Goal: Information Seeking & Learning: Learn about a topic

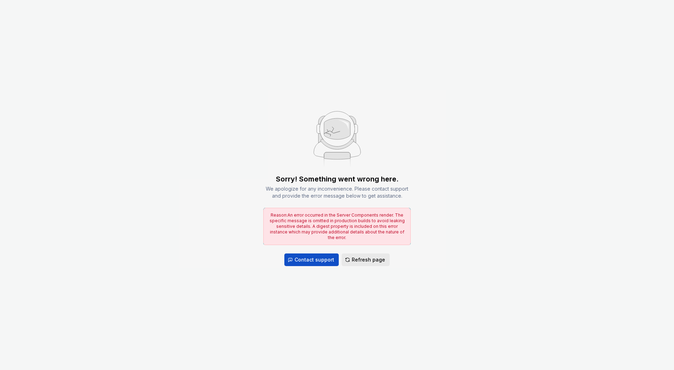
click at [378, 260] on span "Refresh page" at bounding box center [368, 259] width 33 height 7
click at [373, 257] on span "Refresh page" at bounding box center [368, 259] width 33 height 7
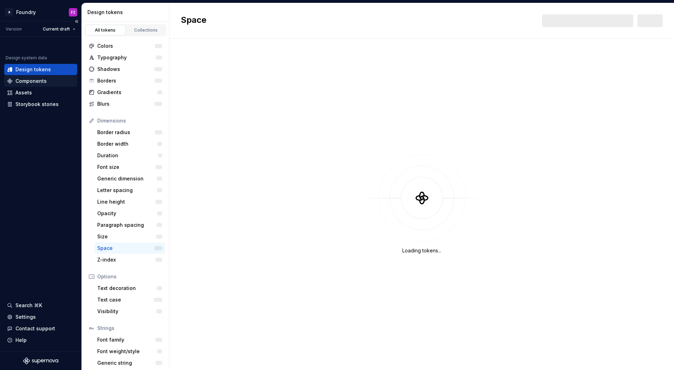
click at [45, 79] on div "Components" at bounding box center [30, 81] width 31 height 7
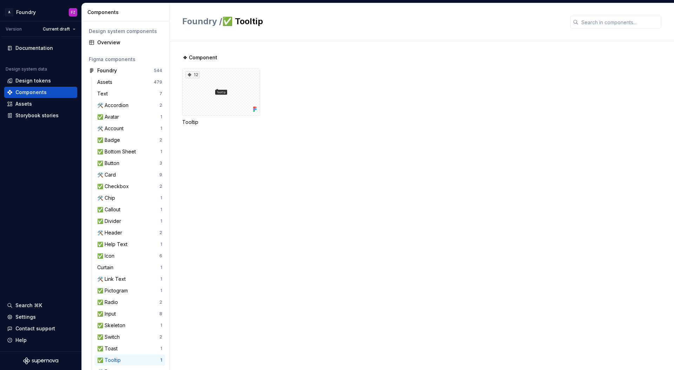
scroll to position [113, 0]
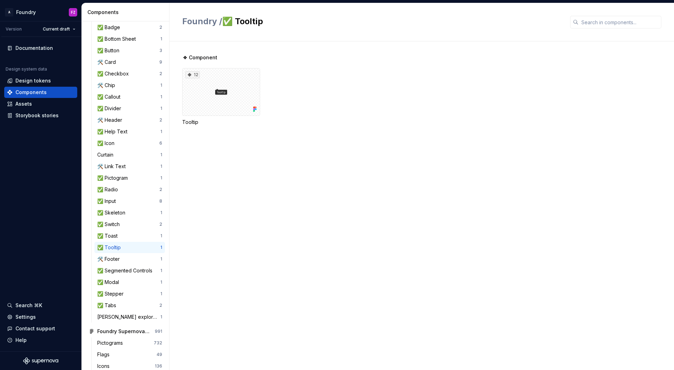
click at [132, 248] on div "✅ Tooltip" at bounding box center [128, 247] width 63 height 7
click at [241, 94] on div "12" at bounding box center [221, 92] width 78 height 48
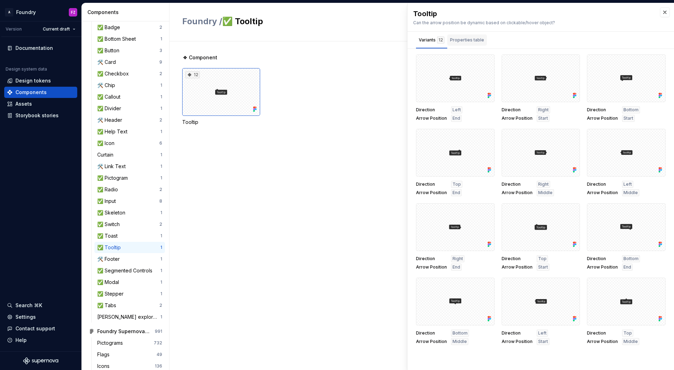
click at [474, 44] on div "Properties table" at bounding box center [467, 39] width 40 height 11
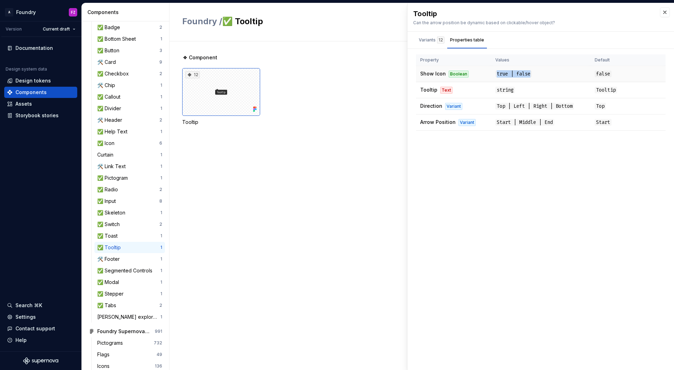
drag, startPoint x: 496, startPoint y: 72, endPoint x: 551, endPoint y: 73, distance: 55.2
click at [551, 73] on td "true | false" at bounding box center [540, 74] width 99 height 16
click at [553, 74] on td "true | false" at bounding box center [540, 74] width 99 height 16
click at [433, 40] on div "Variants 12" at bounding box center [432, 40] width 26 height 7
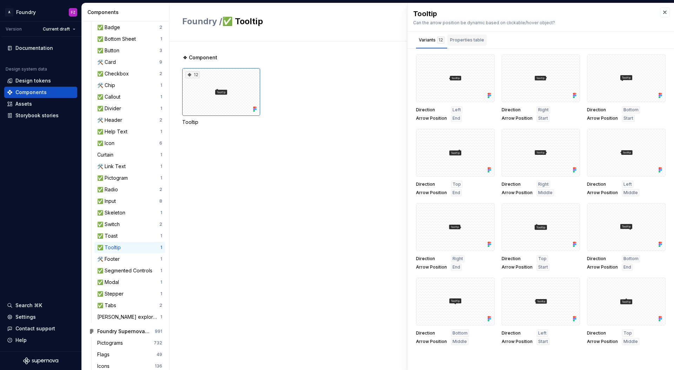
click at [463, 33] on button "Properties table" at bounding box center [467, 40] width 40 height 17
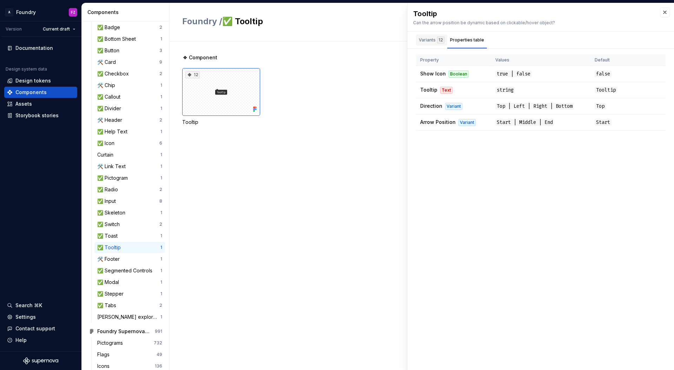
click at [432, 38] on div "Variants 12" at bounding box center [432, 40] width 26 height 7
